Goal: Navigation & Orientation: Find specific page/section

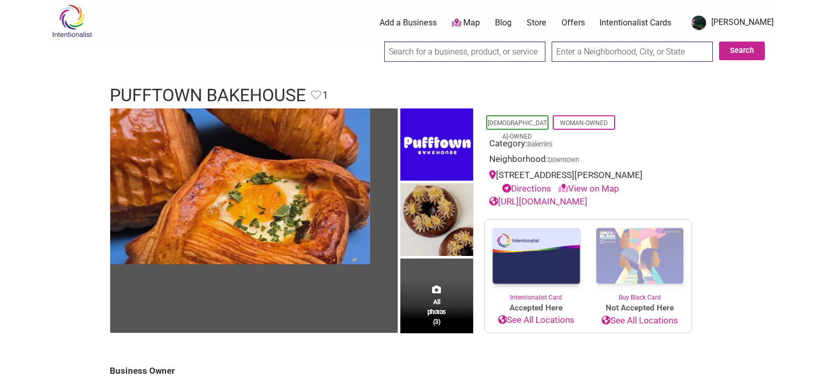
scroll to position [30, 0]
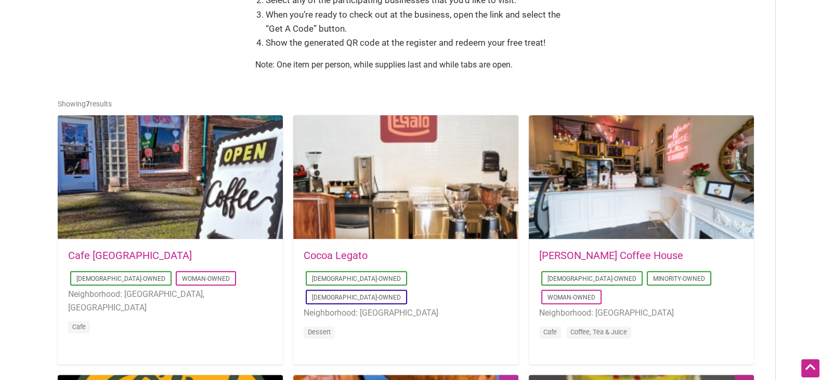
scroll to position [440, 0]
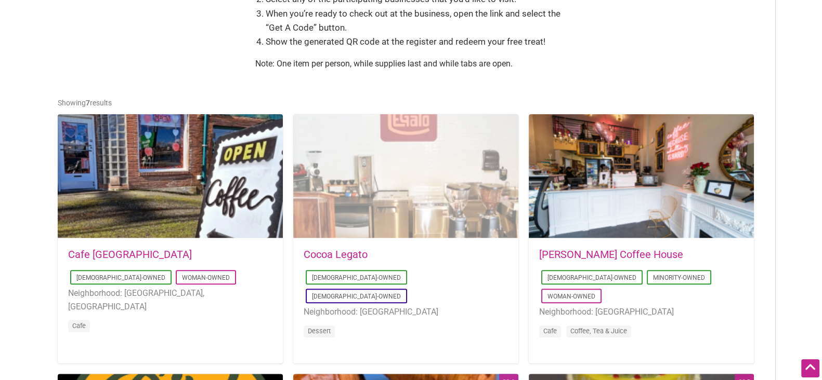
drag, startPoint x: 0, startPoint y: 0, endPoint x: 343, endPoint y: 228, distance: 411.7
click at [343, 228] on div at bounding box center [405, 176] width 225 height 125
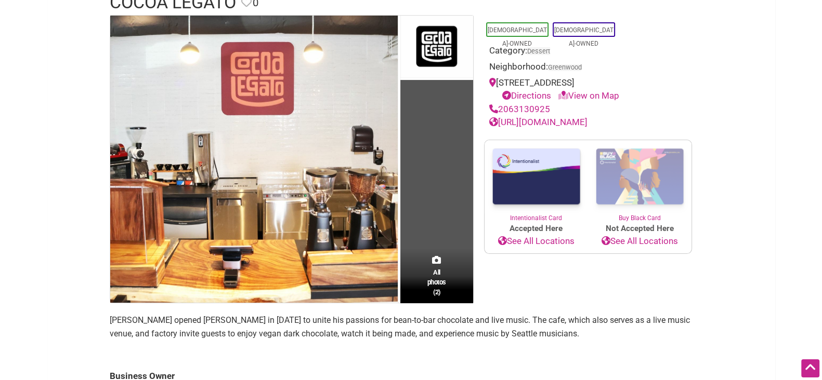
scroll to position [183, 0]
click at [543, 93] on link "Directions" at bounding box center [526, 96] width 49 height 10
click at [588, 94] on link "View on Map" at bounding box center [588, 96] width 61 height 10
click at [587, 123] on link "https://www.cocoalegatochocolate.com" at bounding box center [538, 122] width 98 height 10
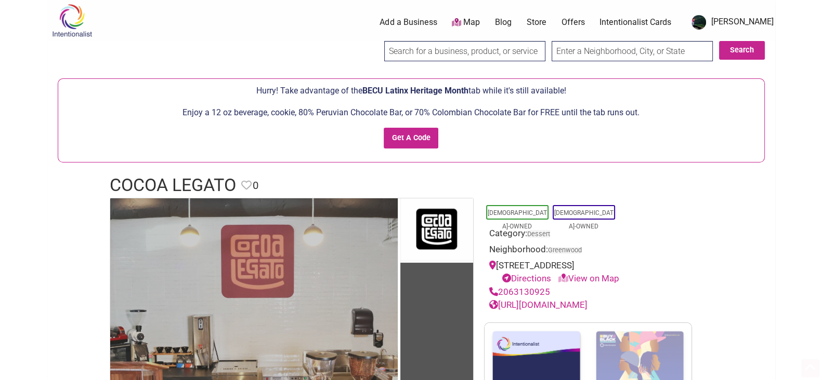
scroll to position [0, 0]
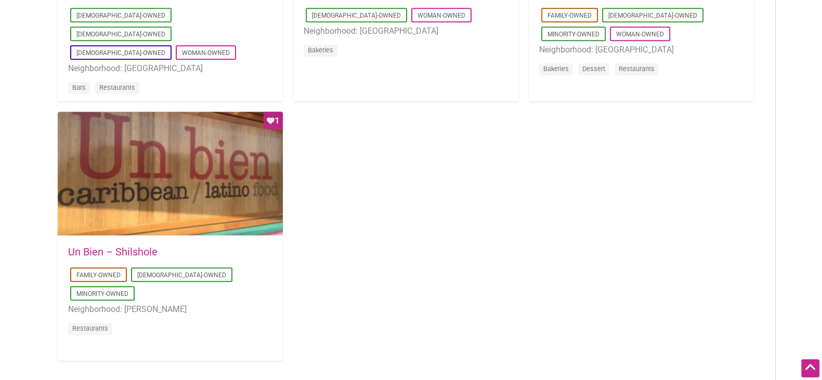
scroll to position [964, 0]
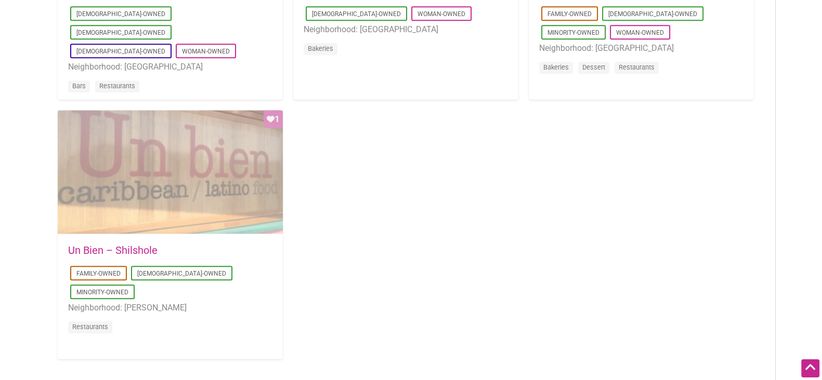
click at [212, 156] on div "Favorite Count 1" at bounding box center [170, 172] width 225 height 125
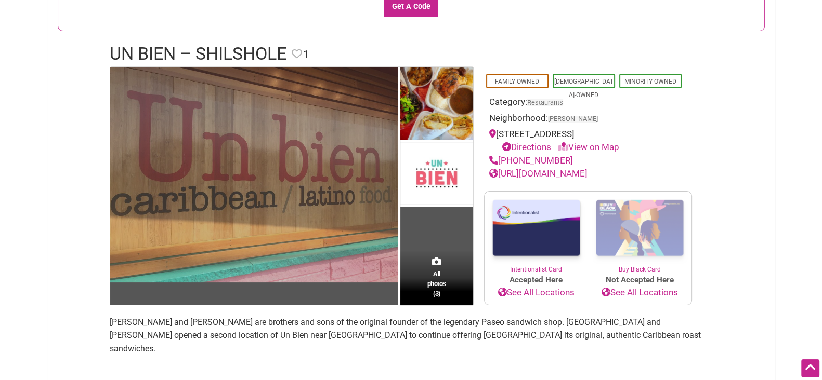
scroll to position [132, 0]
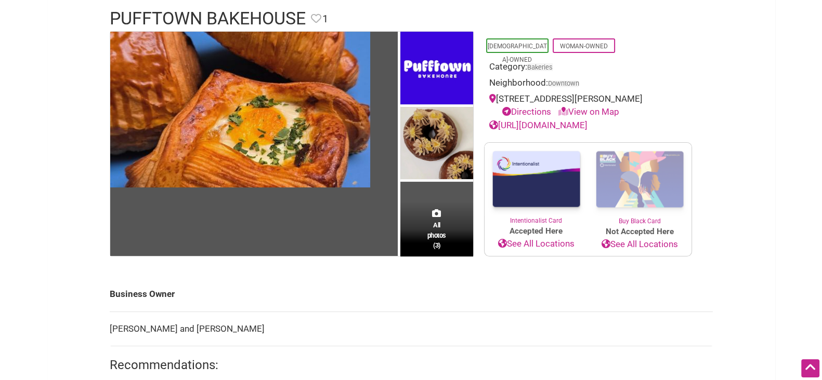
scroll to position [166, 0]
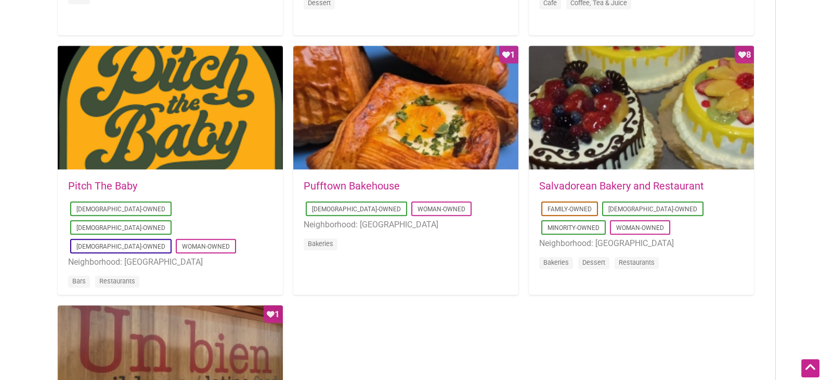
scroll to position [769, 0]
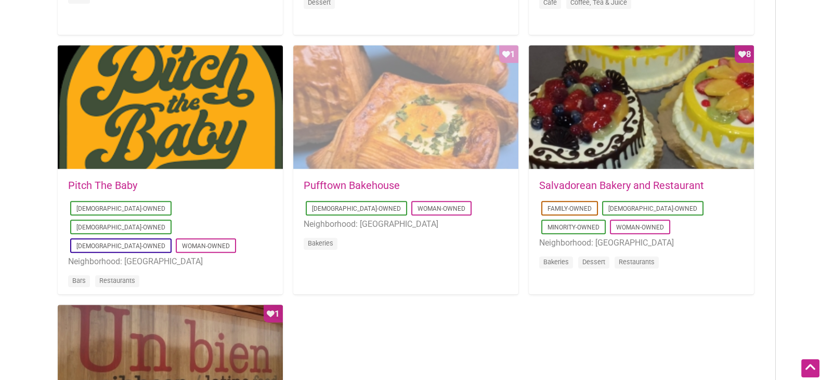
click at [389, 122] on div "Favorite Count 1" at bounding box center [405, 107] width 225 height 125
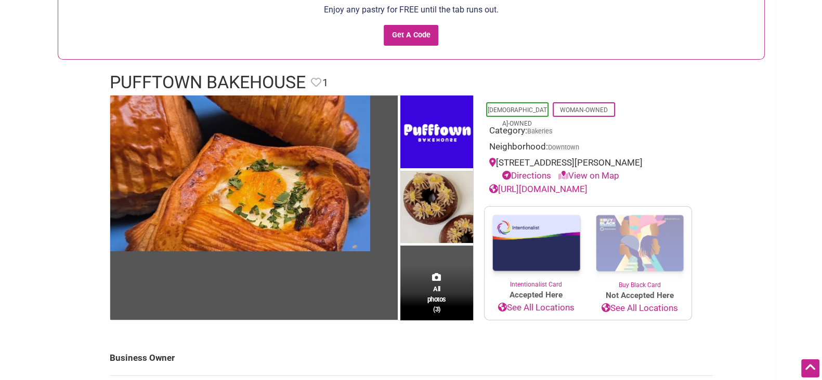
scroll to position [103, 0]
